Goal: Task Accomplishment & Management: Manage account settings

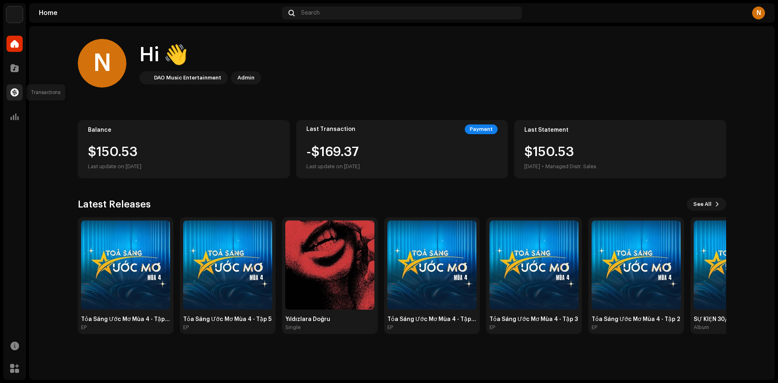
click at [14, 93] on span at bounding box center [15, 92] width 8 height 6
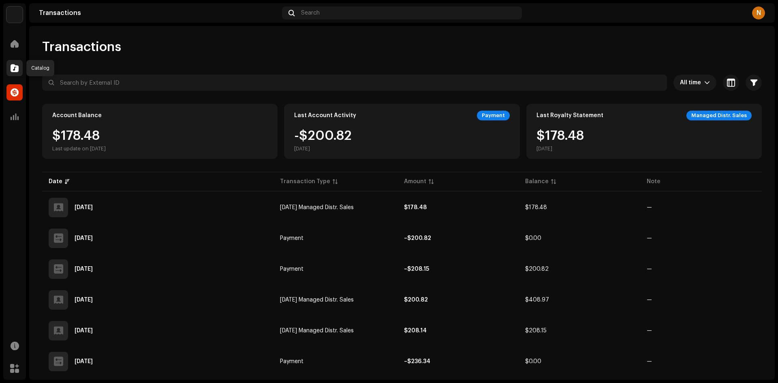
click at [17, 67] on span at bounding box center [15, 68] width 8 height 6
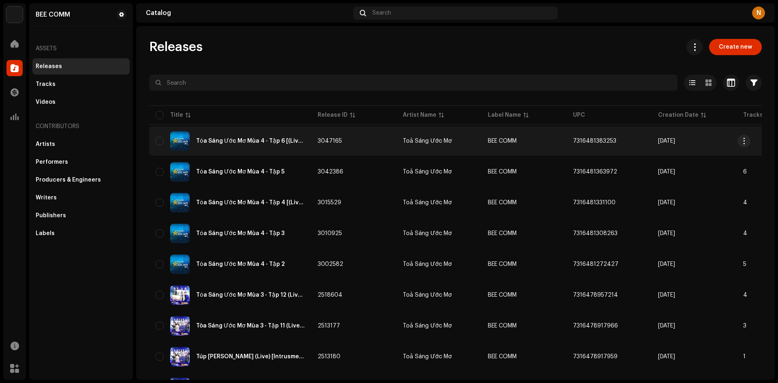
click at [256, 139] on div "Tỏa Sáng Ước Mơ Mùa 4 - Tập 6 [(Live) [Intrusmental]]" at bounding box center [250, 141] width 109 height 6
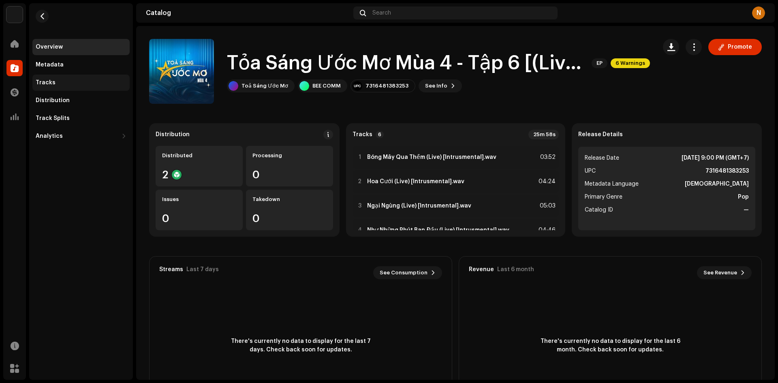
click at [51, 85] on div "Tracks" at bounding box center [46, 82] width 20 height 6
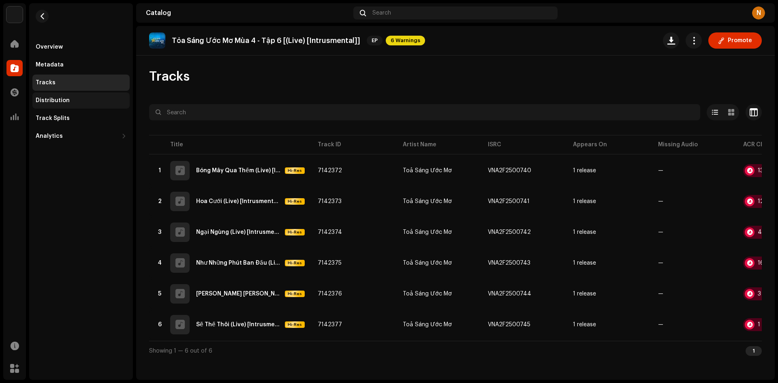
click at [68, 101] on div "Distribution" at bounding box center [81, 100] width 91 height 6
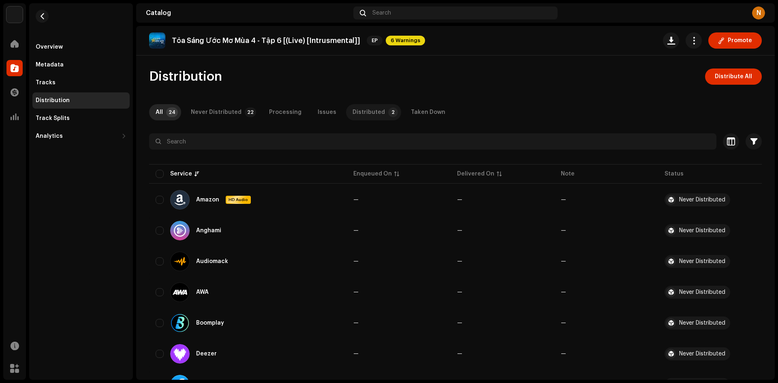
click at [356, 107] on div "Distributed" at bounding box center [368, 112] width 32 height 16
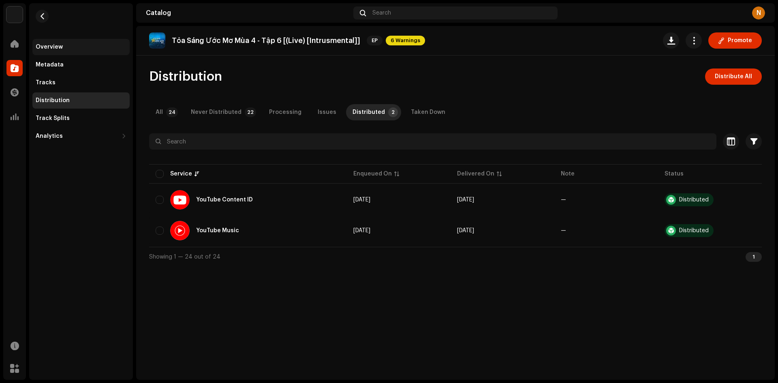
click at [69, 41] on div "Overview" at bounding box center [80, 47] width 97 height 16
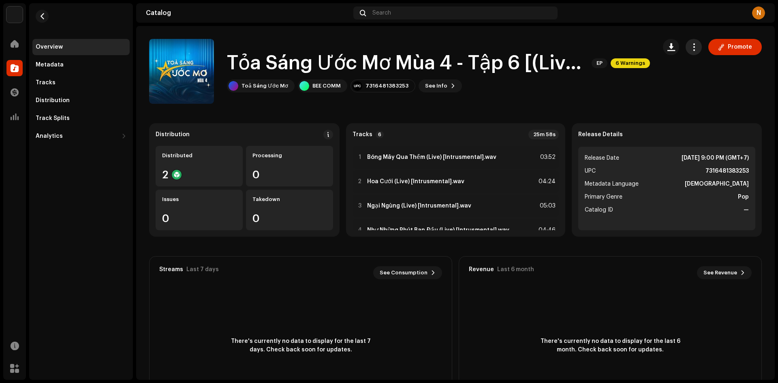
click at [685, 51] on button "button" at bounding box center [693, 47] width 16 height 16
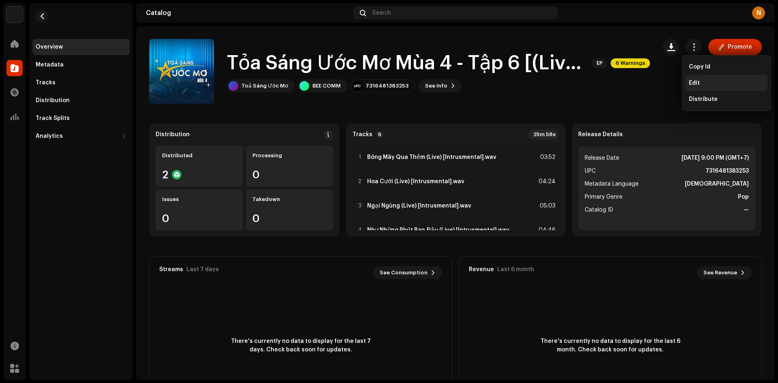
click at [689, 81] on span "Edit" at bounding box center [694, 83] width 11 height 6
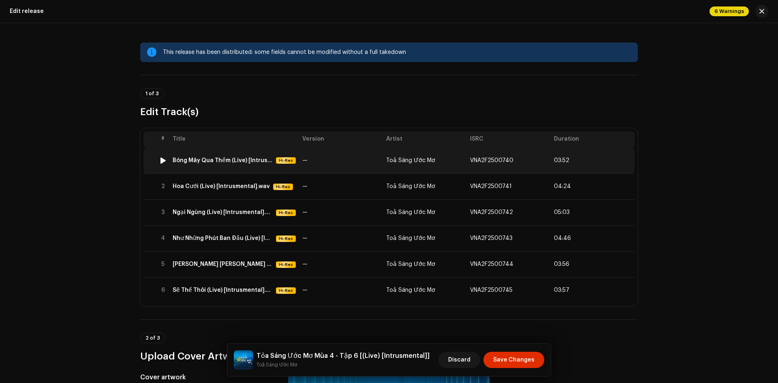
click at [235, 158] on div "Bóng Mây Qua Thềm (Live) [Intrusmental].wav" at bounding box center [223, 160] width 100 height 6
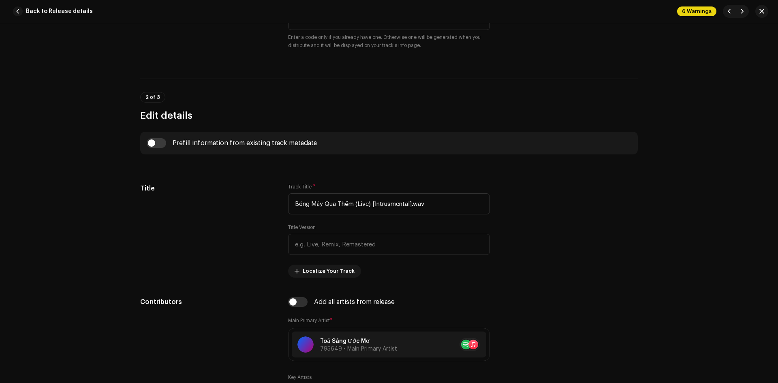
scroll to position [351, 0]
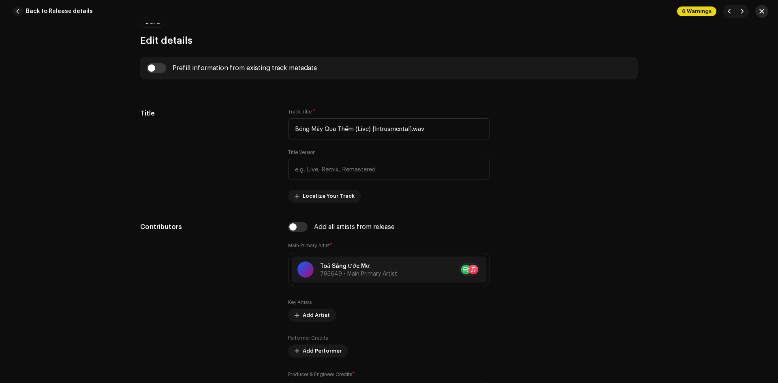
click at [700, 12] on span "button" at bounding box center [761, 11] width 5 height 6
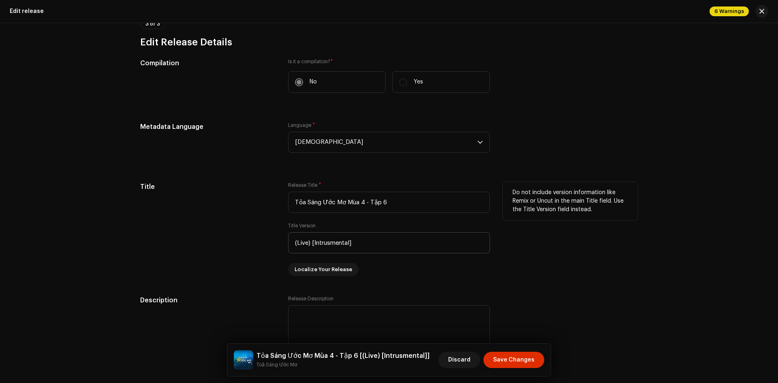
scroll to position [608, 0]
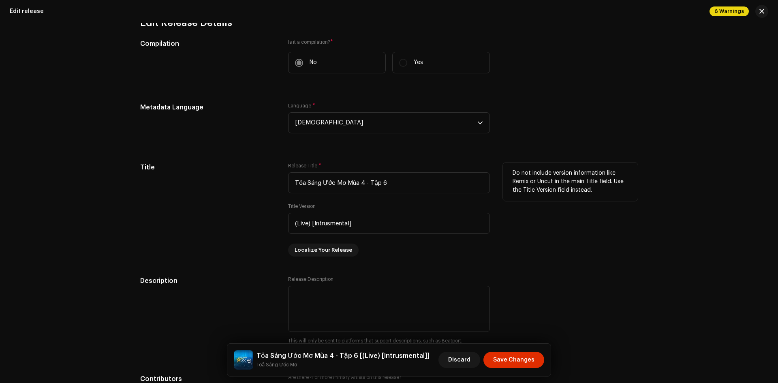
click at [391, 234] on div "Release Title * Tỏa Sáng Ước Mơ Mùa 4 - Tập 6 Title Version (Live) [Intrusmenta…" at bounding box center [389, 209] width 202 height 94
click at [385, 223] on input "(Live) [Intrusmental]" at bounding box center [389, 223] width 202 height 21
click at [410, 180] on input "Tỏa Sáng Ước Mơ Mùa 4 - Tập 6" at bounding box center [389, 182] width 202 height 21
paste input "(Live) [Intrusmental]"
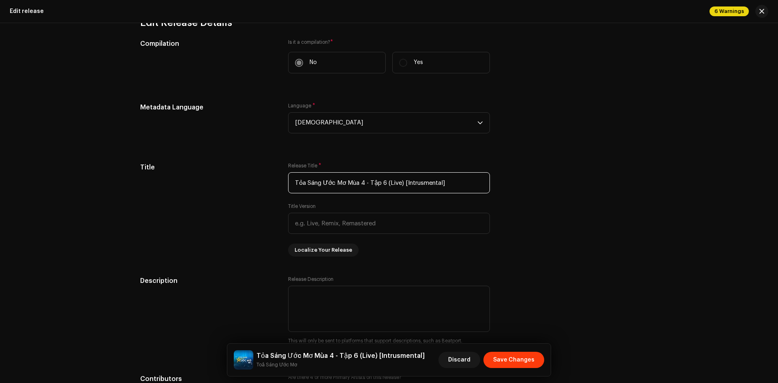
type input "Tỏa Sáng Ước Mơ Mùa 4 - Tập 6 (Live) [Intrusmental]"
click at [511, 335] on span "Save Changes" at bounding box center [513, 360] width 41 height 16
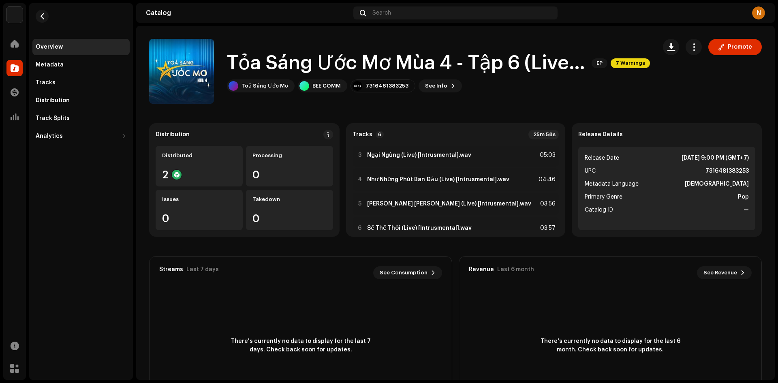
scroll to position [66, 0]
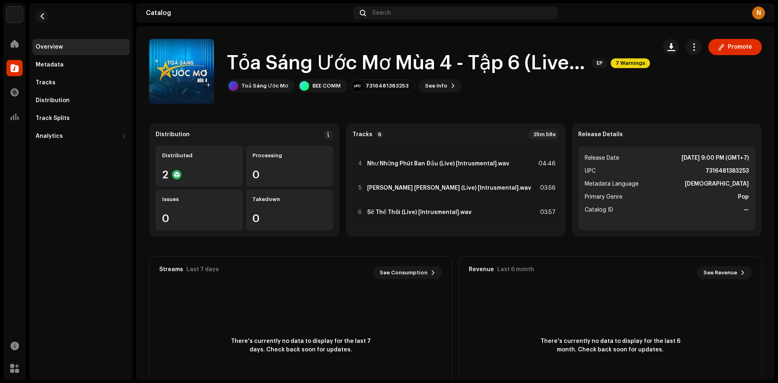
click at [13, 20] on img at bounding box center [14, 14] width 16 height 16
click at [96, 216] on div "Overview Metadata Tracks Distribution Track Splits Analytics Consumption Engage…" at bounding box center [81, 191] width 104 height 376
click at [11, 48] on div at bounding box center [14, 44] width 16 height 16
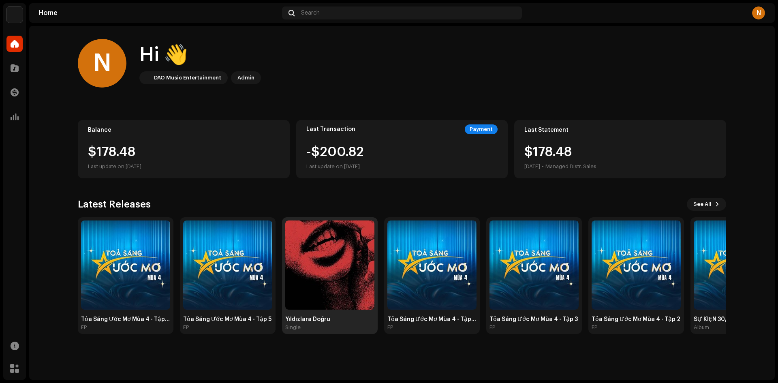
click at [313, 239] on img at bounding box center [329, 264] width 89 height 89
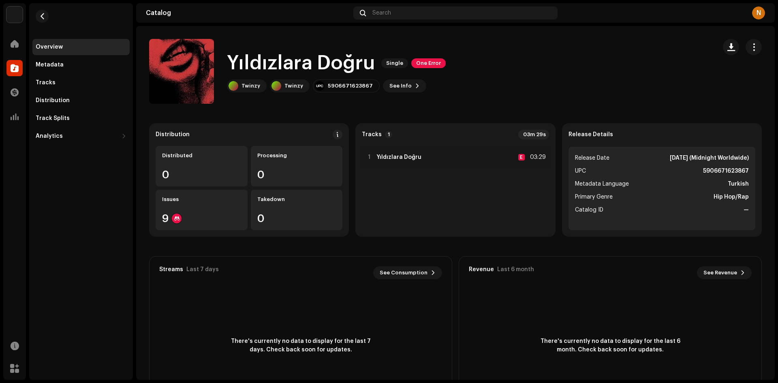
click at [13, 13] on img at bounding box center [14, 14] width 16 height 16
